Goal: Obtain resource: Download file/media

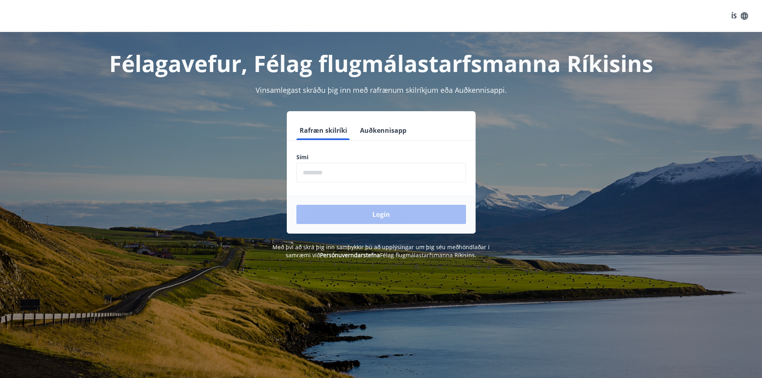
click at [329, 174] on input "phone" at bounding box center [381, 173] width 170 height 20
type input "********"
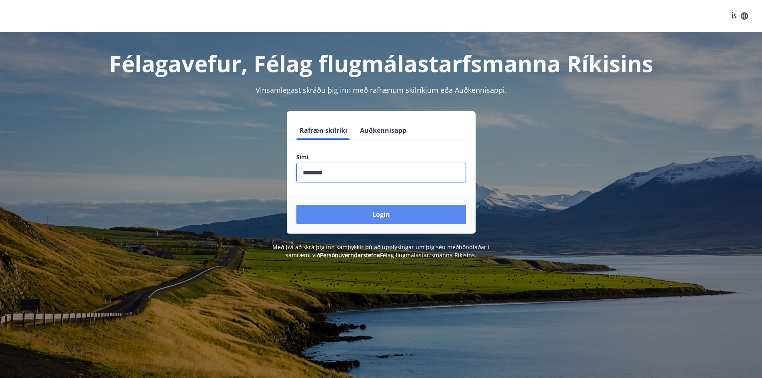
click at [362, 217] on button "Login" at bounding box center [381, 214] width 170 height 19
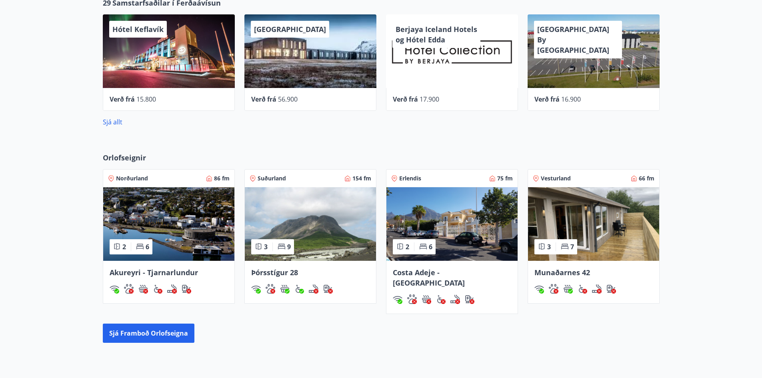
scroll to position [320, 0]
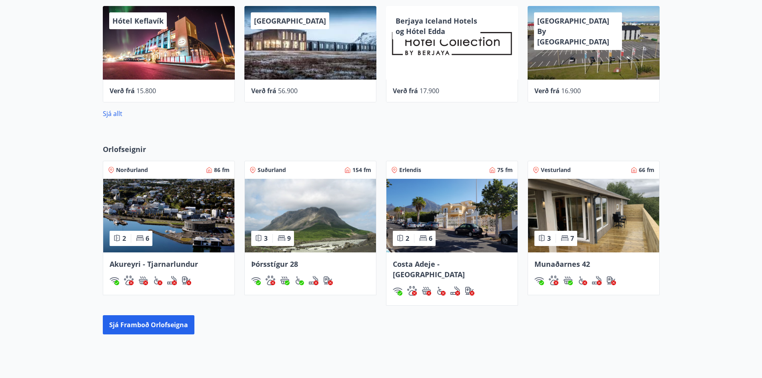
click at [431, 255] on div "Costa Adeje -[GEOGRAPHIC_DATA]" at bounding box center [451, 278] width 131 height 53
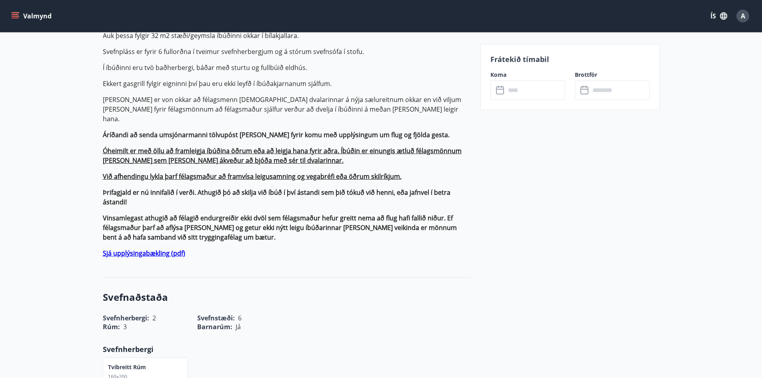
scroll to position [320, 0]
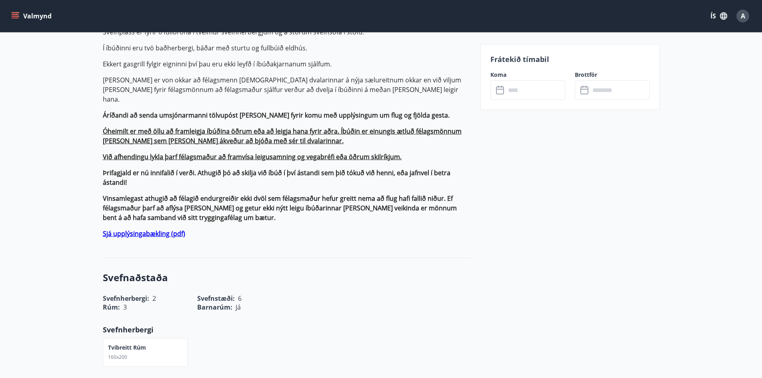
click at [141, 229] on strong "Sjá upplýsingabækling (pdf)" at bounding box center [144, 233] width 82 height 9
